Goal: Information Seeking & Learning: Learn about a topic

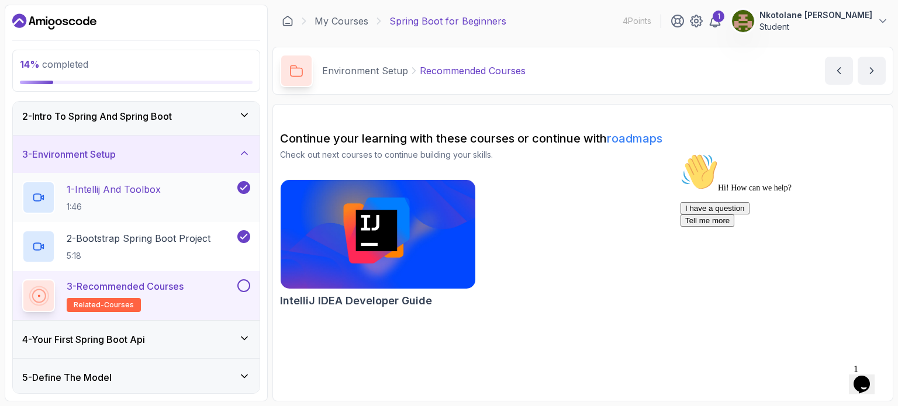
scroll to position [58, 0]
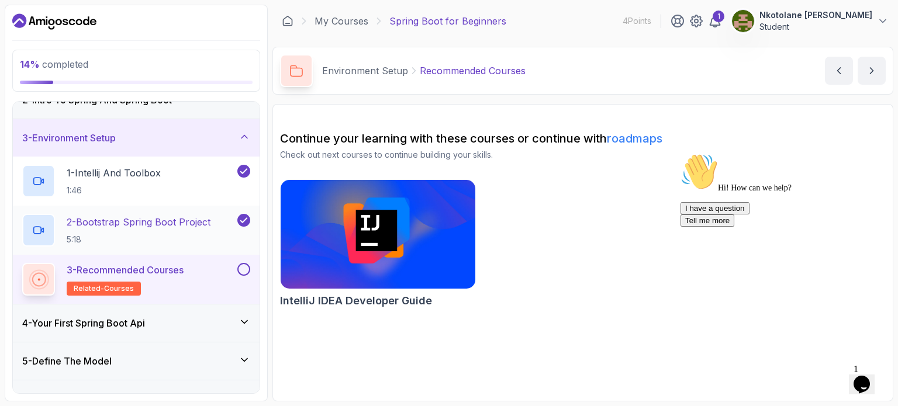
click at [151, 219] on p "2 - Bootstrap Spring Boot Project" at bounding box center [139, 222] width 144 height 14
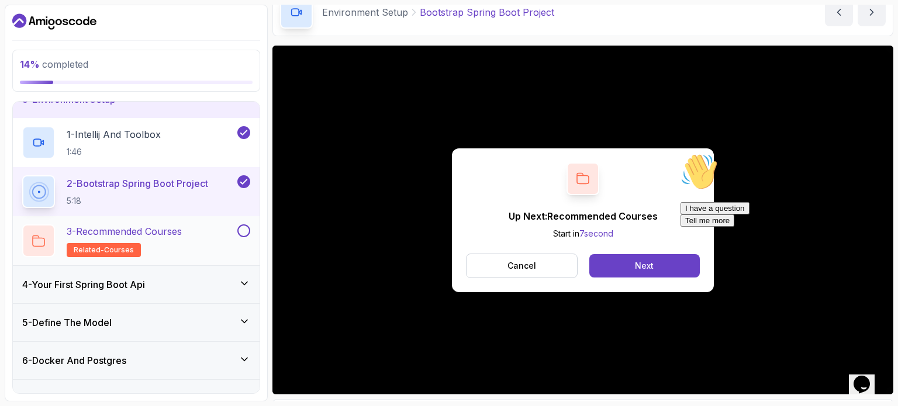
scroll to position [117, 0]
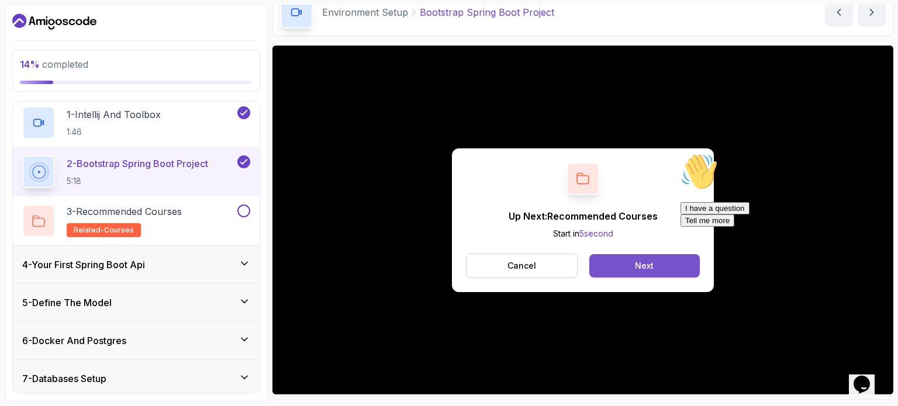
click at [375, 256] on button "Next" at bounding box center [644, 265] width 111 height 23
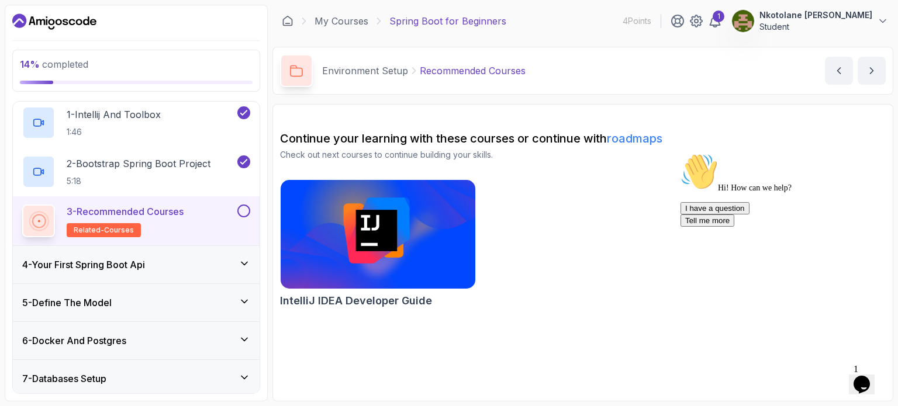
click at [210, 251] on div "4 - Your First Spring Boot Api" at bounding box center [136, 264] width 247 height 37
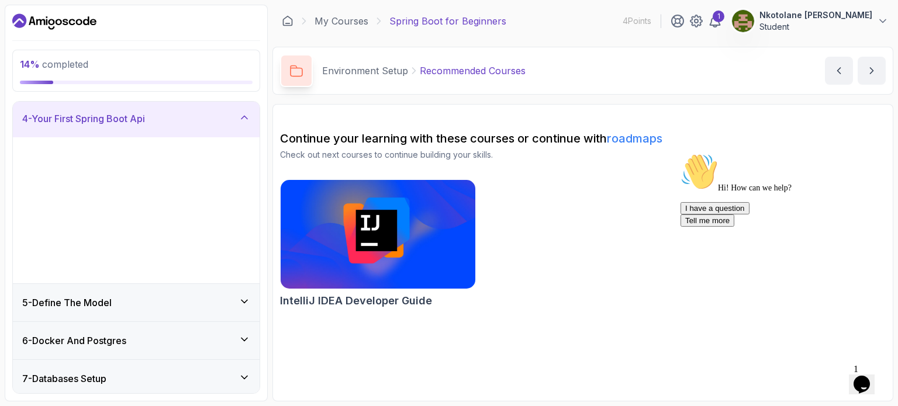
scroll to position [115, 0]
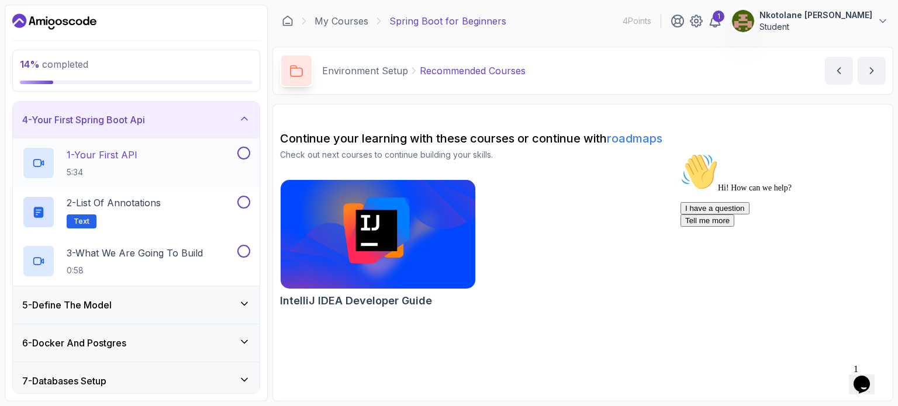
click at [137, 151] on p "1 - Your First API" at bounding box center [102, 155] width 71 height 14
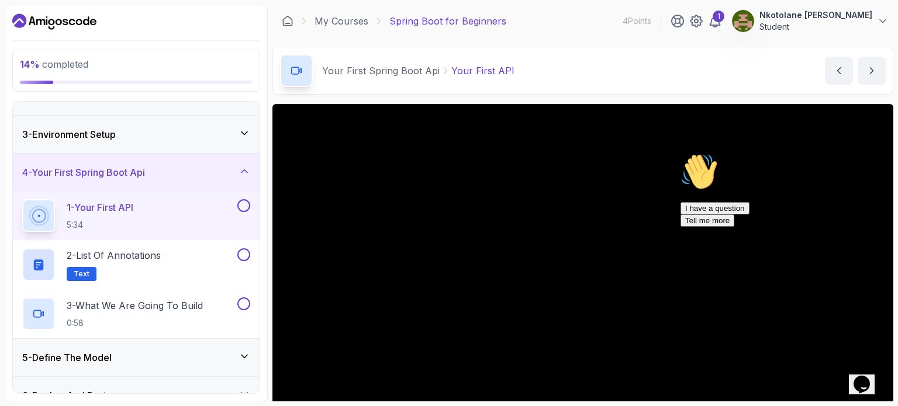
scroll to position [175, 0]
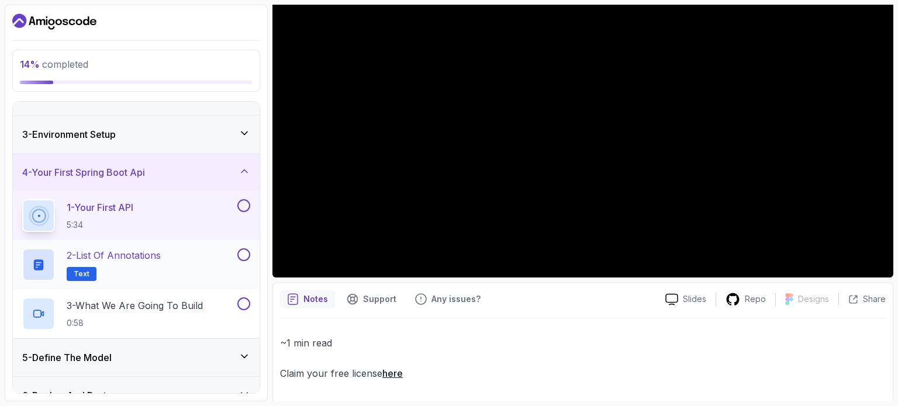
click at [124, 253] on p "2 - List of Annotations" at bounding box center [114, 255] width 94 height 14
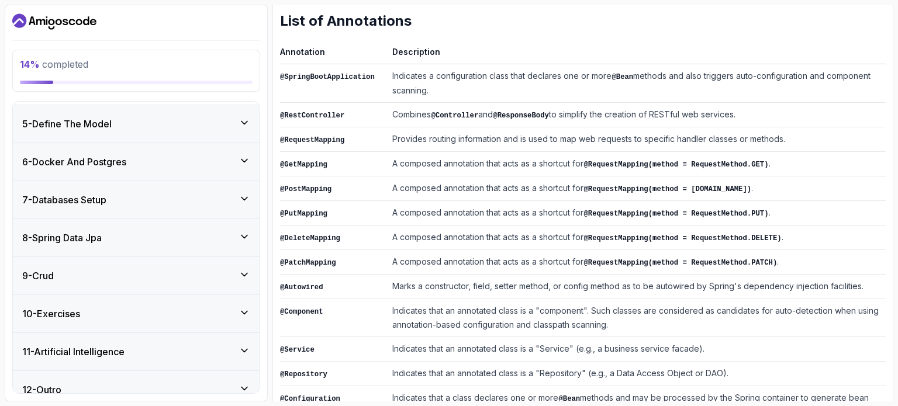
scroll to position [309, 0]
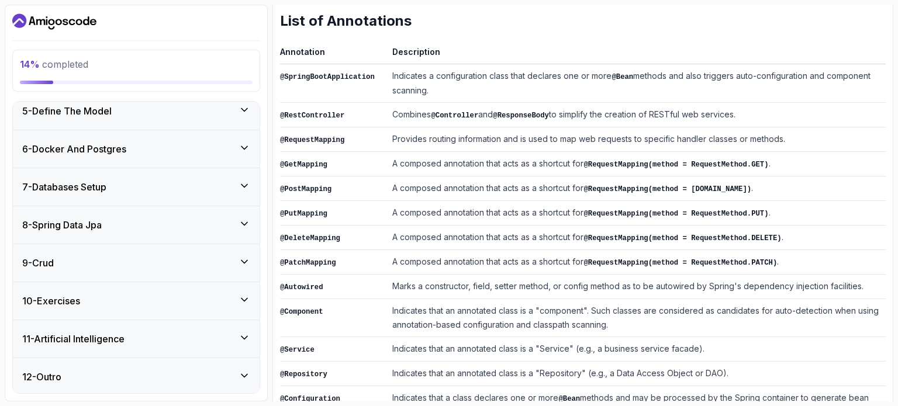
click at [152, 336] on div "11 - Artificial Intelligence" at bounding box center [136, 339] width 228 height 14
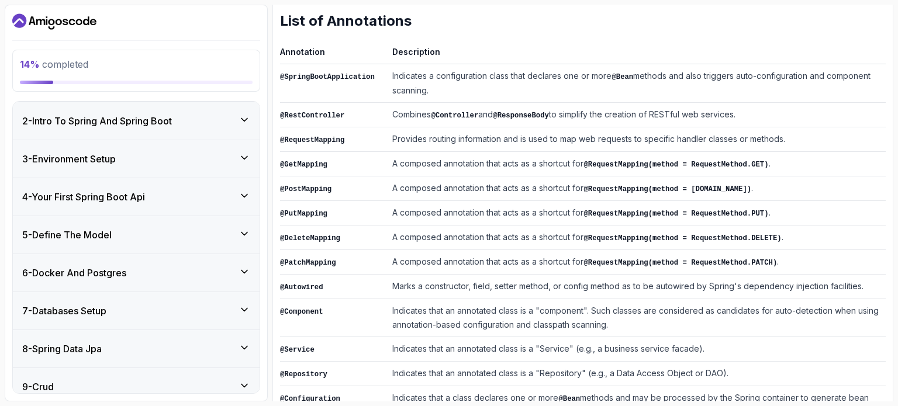
scroll to position [0, 0]
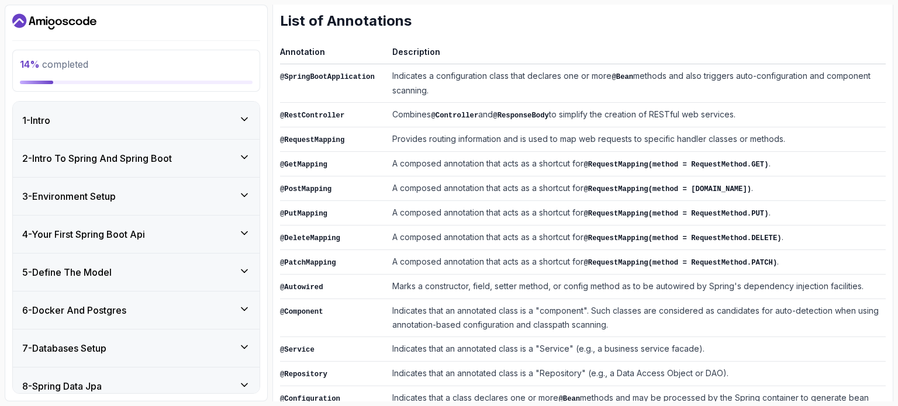
click at [154, 266] on div "5 - Define The Model" at bounding box center [136, 272] width 228 height 14
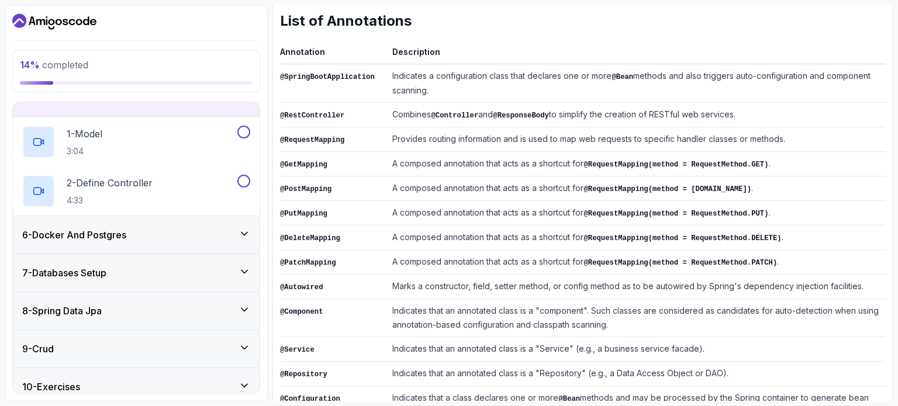
scroll to position [175, 0]
click at [159, 241] on div "6 - Docker And Postgres" at bounding box center [136, 233] width 247 height 37
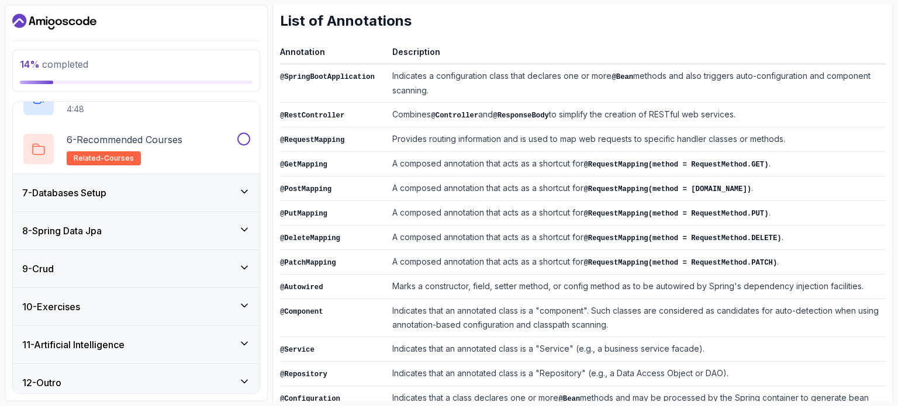
scroll to position [456, 0]
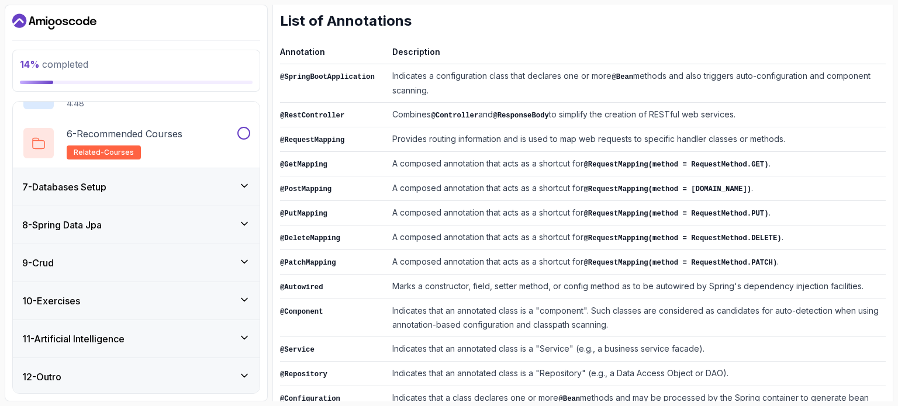
click at [168, 189] on div "7 - Databases Setup" at bounding box center [136, 187] width 228 height 14
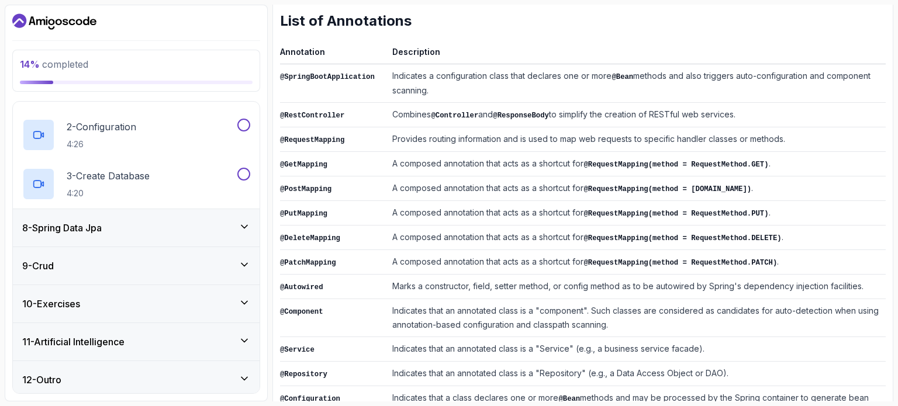
scroll to position [309, 0]
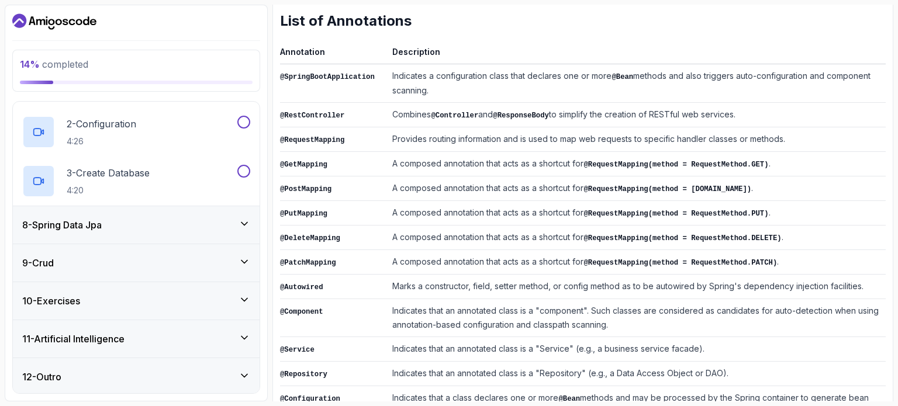
click at [127, 233] on div "8 - Spring Data Jpa" at bounding box center [136, 224] width 247 height 37
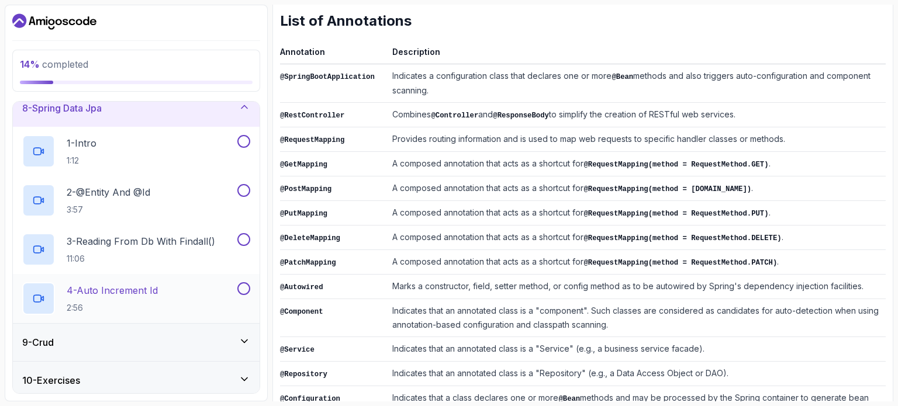
scroll to position [337, 0]
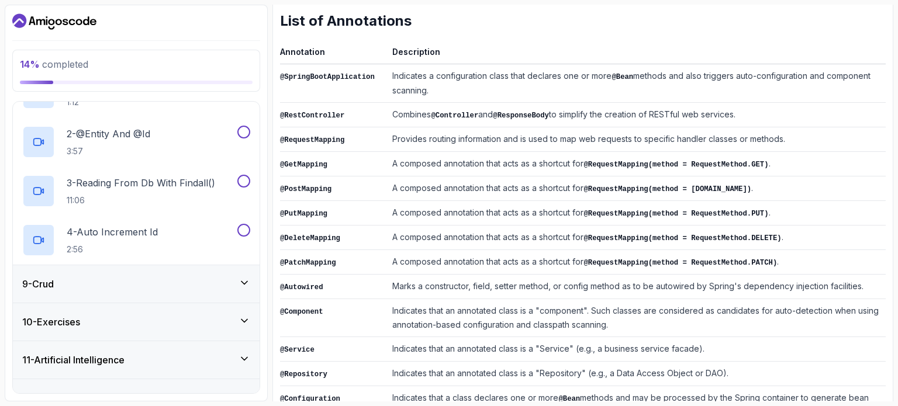
click at [132, 286] on div "9 - Crud" at bounding box center [136, 284] width 228 height 14
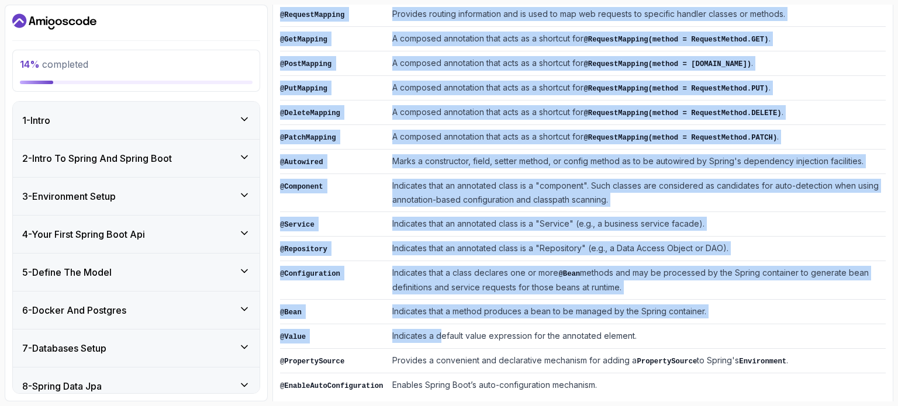
scroll to position [308, 0]
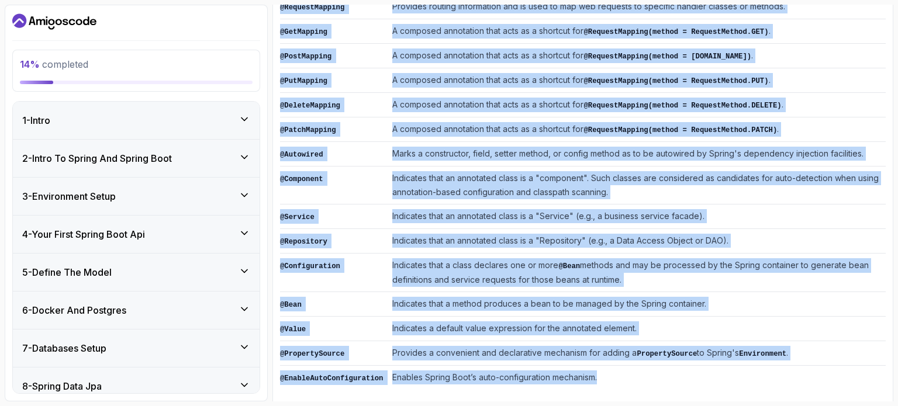
drag, startPoint x: 285, startPoint y: 77, endPoint x: 592, endPoint y: 374, distance: 427.6
click at [375, 374] on div "~2 min read List of Annotations Annotation Description @SpringBootApplication I…" at bounding box center [583, 119] width 606 height 541
copy div "List of Annotations Annotation Description @SpringBootApplication Indicates a c…"
